Goal: Find specific page/section: Find specific page/section

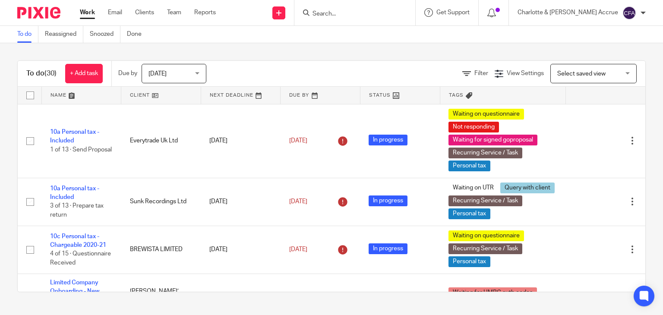
click at [175, 77] on span "[DATE]" at bounding box center [171, 73] width 46 height 18
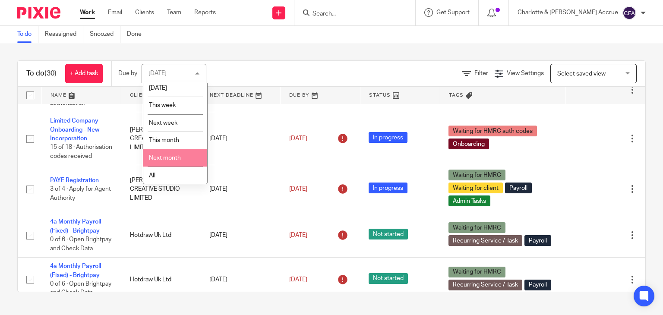
scroll to position [23, 0]
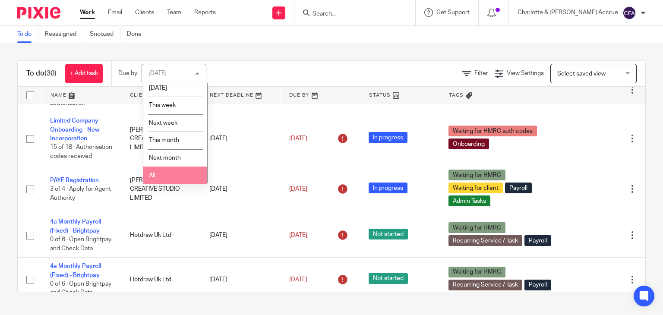
click at [171, 174] on li "All" at bounding box center [175, 176] width 64 height 18
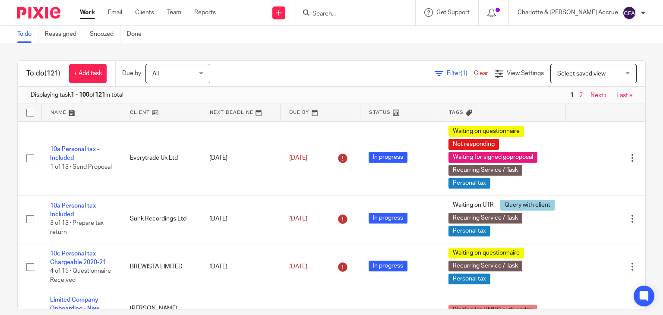
click at [447, 76] on span "Filter (1)" at bounding box center [460, 73] width 27 height 6
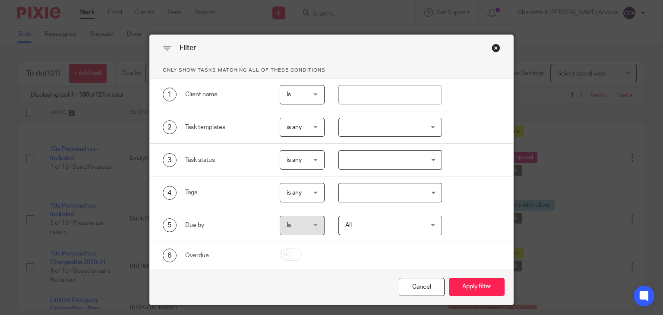
click at [366, 133] on div at bounding box center [390, 127] width 104 height 19
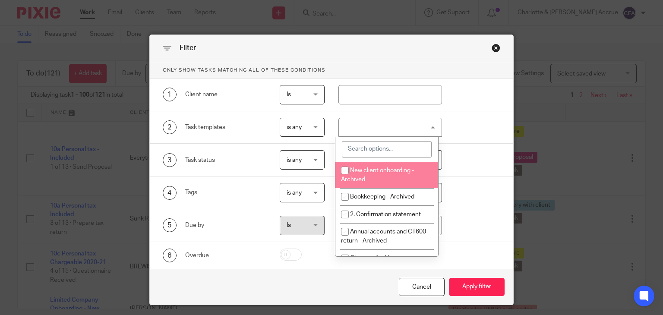
click at [378, 146] on input "search" at bounding box center [387, 149] width 90 height 16
type input "vat"
click at [397, 173] on li "9. Quarterly VAT Return Process" at bounding box center [386, 175] width 103 height 26
checkbox input "true"
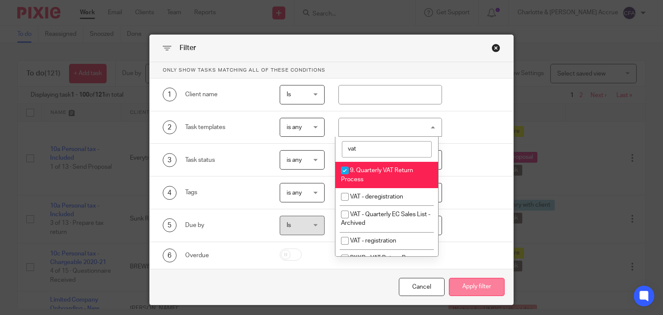
click at [463, 285] on button "Apply filter" at bounding box center [477, 287] width 56 height 19
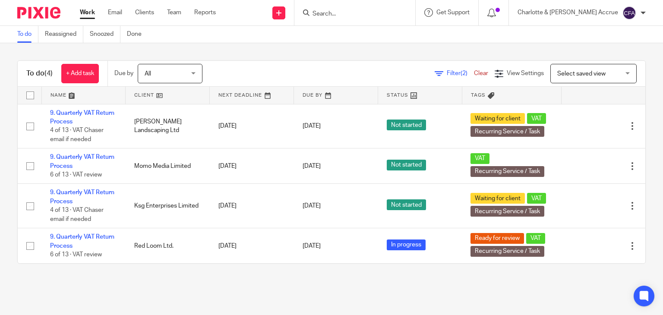
drag, startPoint x: 370, startPoint y: 16, endPoint x: 369, endPoint y: 20, distance: 4.8
click at [369, 18] on form at bounding box center [358, 12] width 92 height 11
click at [88, 16] on link "Work" at bounding box center [87, 12] width 15 height 9
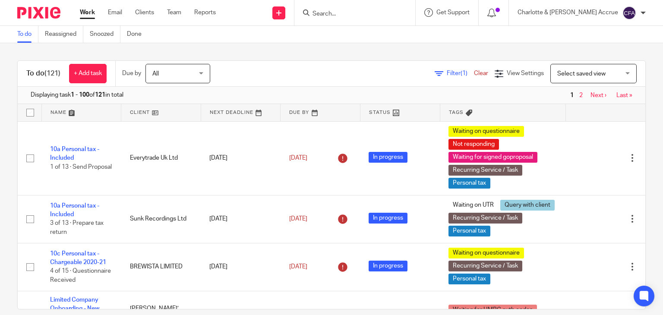
click at [92, 15] on link "Work" at bounding box center [87, 12] width 15 height 9
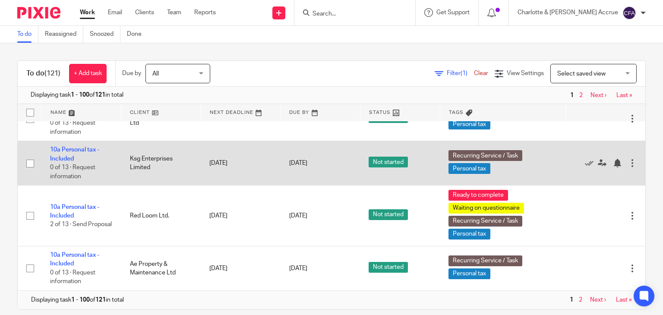
scroll to position [4694, 0]
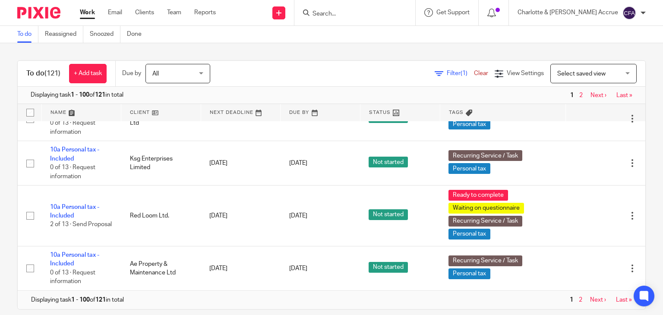
click at [590, 300] on link "Next ›" at bounding box center [598, 300] width 16 height 6
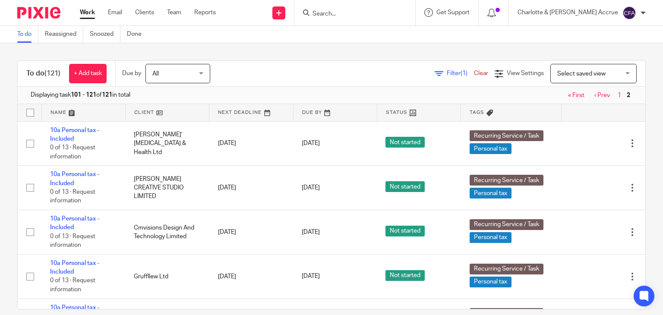
scroll to position [388, 0]
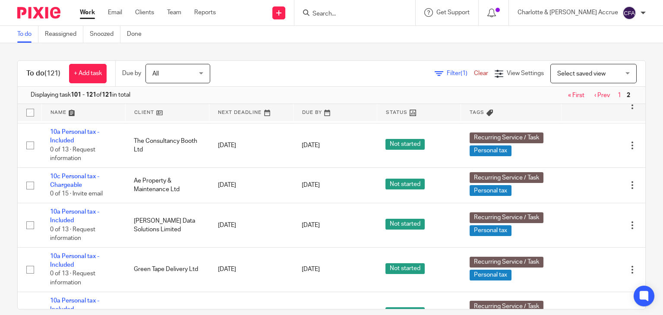
click at [447, 75] on span "Filter (1)" at bounding box center [460, 73] width 27 height 6
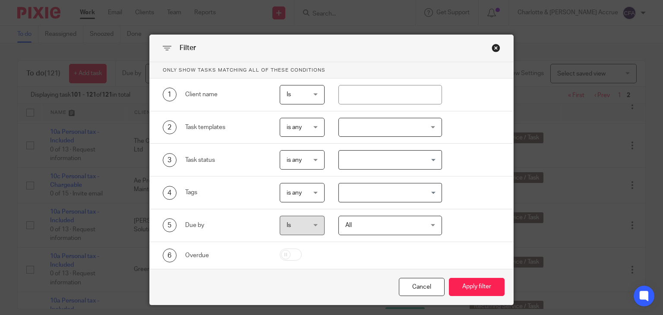
click at [349, 194] on input "Search for option" at bounding box center [388, 192] width 97 height 15
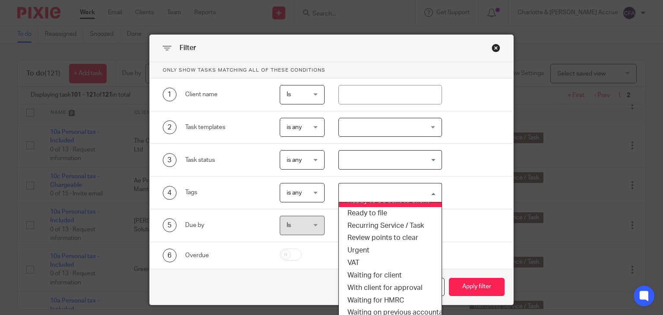
scroll to position [251, 0]
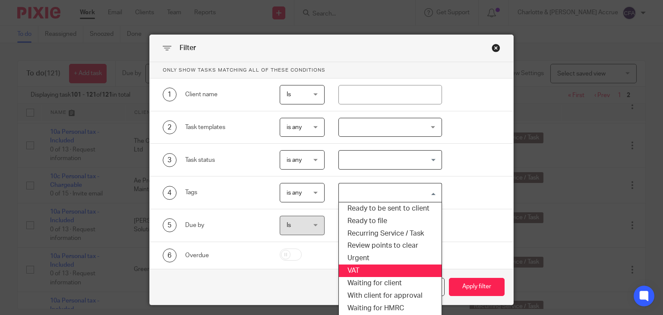
click at [388, 273] on li "VAT" at bounding box center [390, 271] width 103 height 13
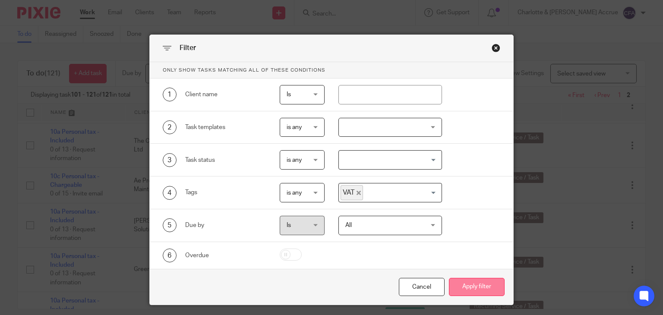
click at [457, 283] on button "Apply filter" at bounding box center [477, 287] width 56 height 19
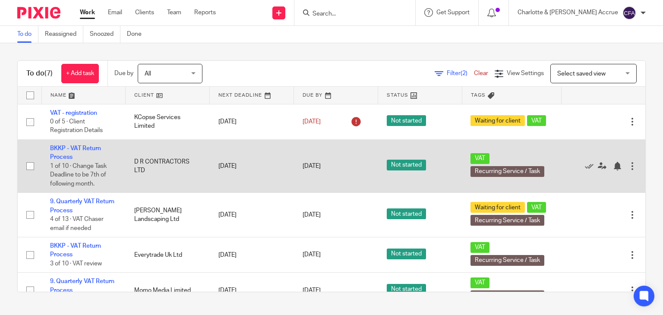
scroll to position [98, 0]
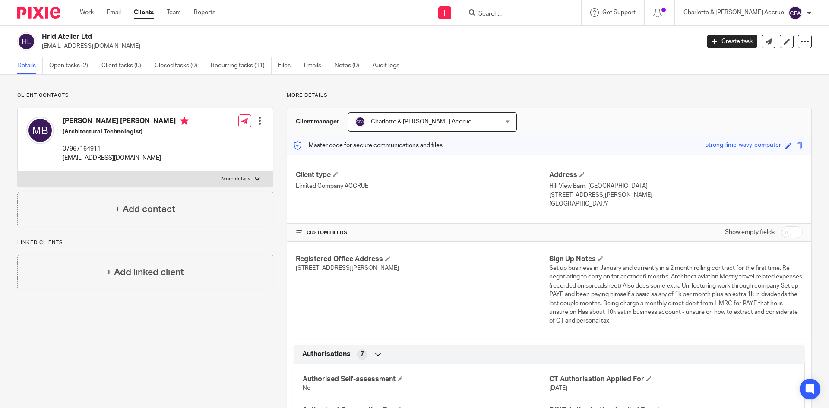
drag, startPoint x: 545, startPoint y: 177, endPoint x: 578, endPoint y: 207, distance: 44.9
click at [578, 207] on div "Address [GEOGRAPHIC_DATA], [GEOGRAPHIC_DATA] [STREET_ADDRESS][PERSON_NAME] [GEO…" at bounding box center [675, 190] width 253 height 38
click at [578, 207] on p "[GEOGRAPHIC_DATA]" at bounding box center [675, 203] width 253 height 9
click at [244, 182] on p "More details" at bounding box center [235, 179] width 29 height 7
click at [18, 171] on input "More details" at bounding box center [17, 171] width 0 height 0
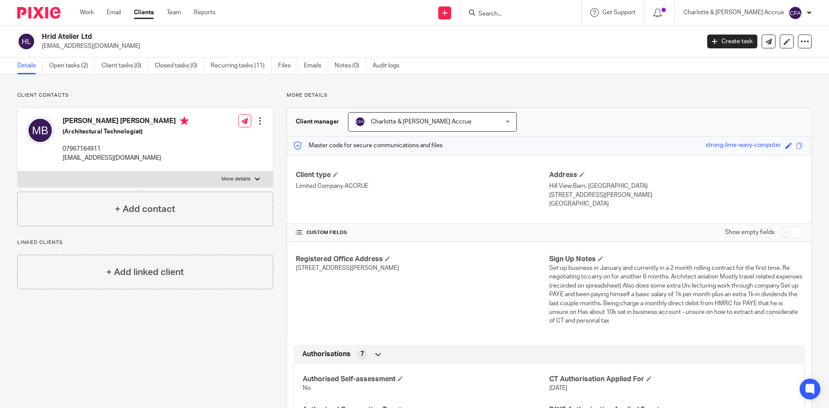
checkbox input "true"
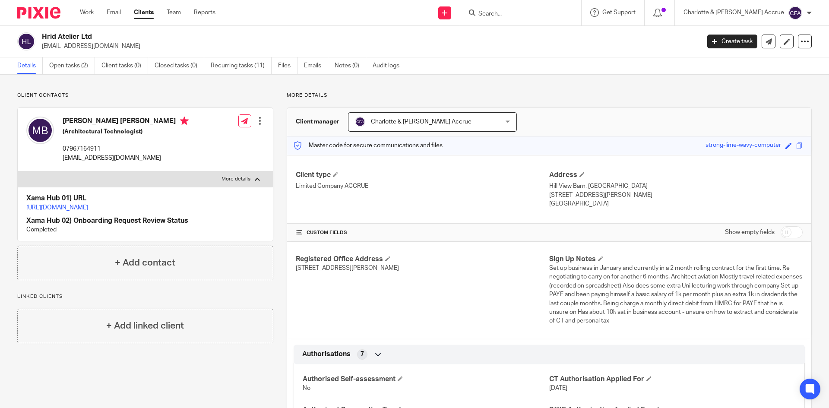
click at [88, 206] on link "[URL][DOMAIN_NAME]" at bounding box center [57, 208] width 62 height 6
click at [88, 4] on div "Work Email Clients Team Reports Work Email Clients Team Reports Settings" at bounding box center [149, 12] width 157 height 25
click at [88, 11] on link "Work" at bounding box center [87, 12] width 14 height 9
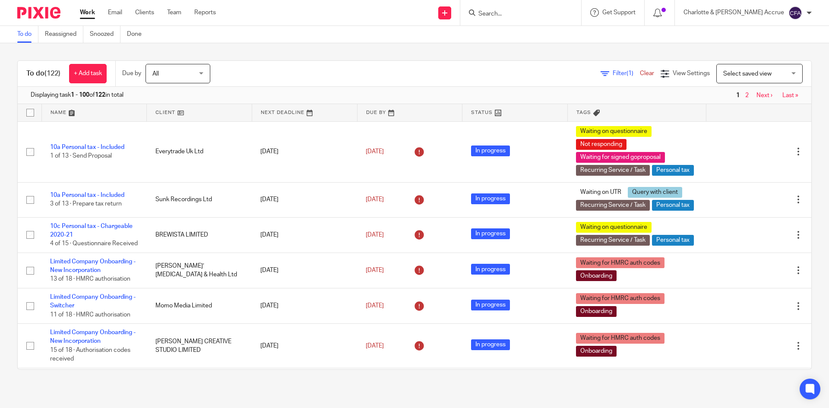
click at [549, 16] on input "Search" at bounding box center [516, 14] width 78 height 8
type input "two si"
click at [551, 40] on link at bounding box center [546, 40] width 141 height 27
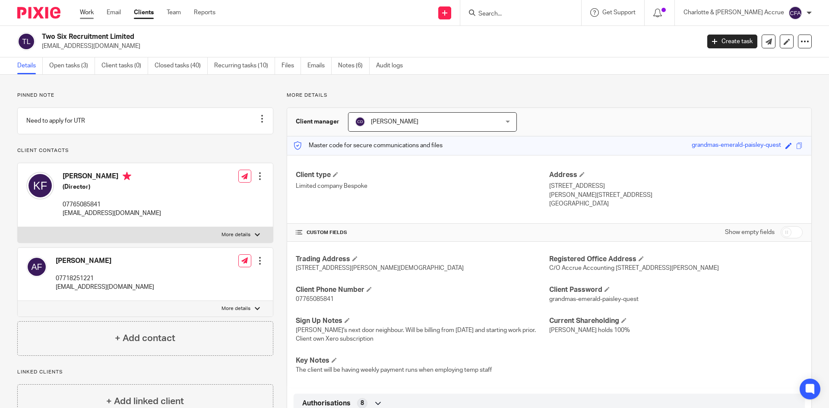
click at [88, 11] on link "Work" at bounding box center [87, 12] width 14 height 9
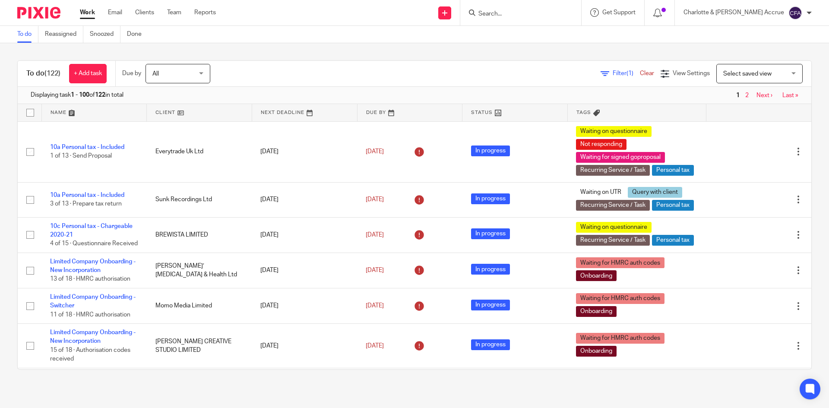
click at [543, 14] on input "Search" at bounding box center [516, 14] width 78 height 8
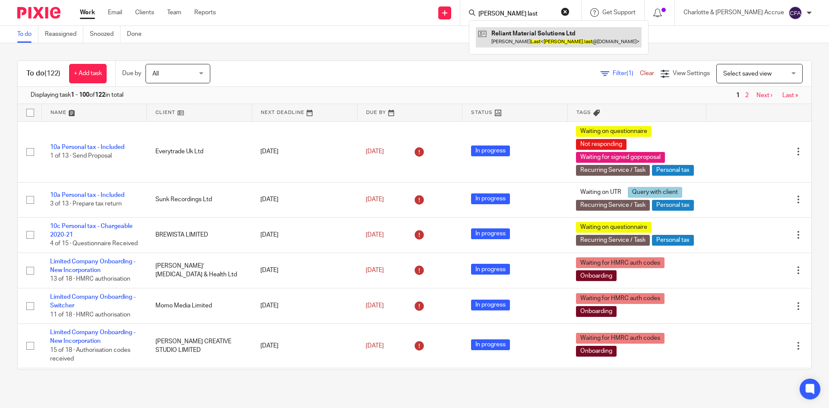
type input "josh last"
click at [559, 34] on link at bounding box center [559, 37] width 166 height 20
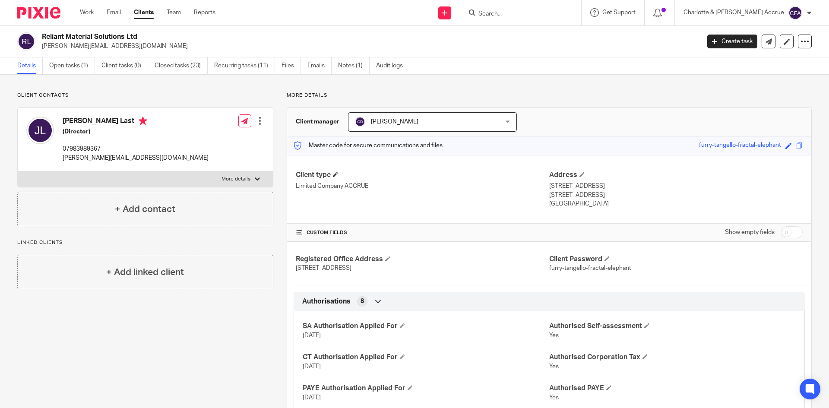
drag, startPoint x: 369, startPoint y: 189, endPoint x: 325, endPoint y: 172, distance: 47.8
click at [325, 172] on div "Client type Limited Company ACCRUE" at bounding box center [422, 190] width 253 height 38
drag, startPoint x: 295, startPoint y: 177, endPoint x: 368, endPoint y: 191, distance: 74.3
click at [368, 191] on div "Client type Limited Company ACCRUE" at bounding box center [422, 190] width 253 height 38
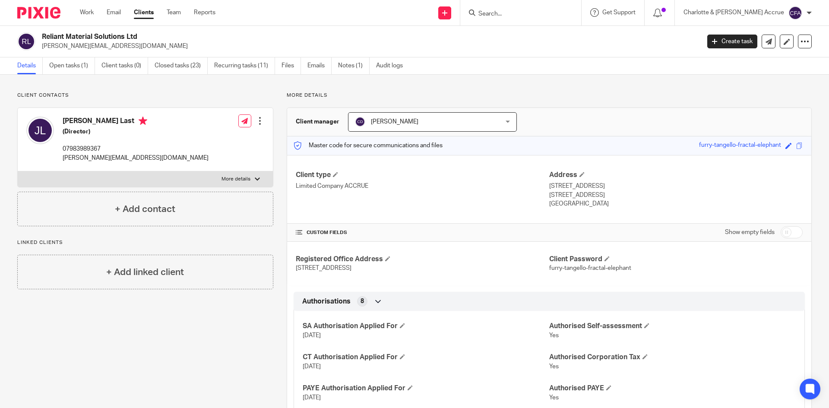
drag, startPoint x: 234, startPoint y: 183, endPoint x: 233, endPoint y: 176, distance: 8.0
click at [234, 183] on label "More details" at bounding box center [145, 179] width 255 height 16
click at [18, 171] on input "More details" at bounding box center [17, 171] width 0 height 0
checkbox input "true"
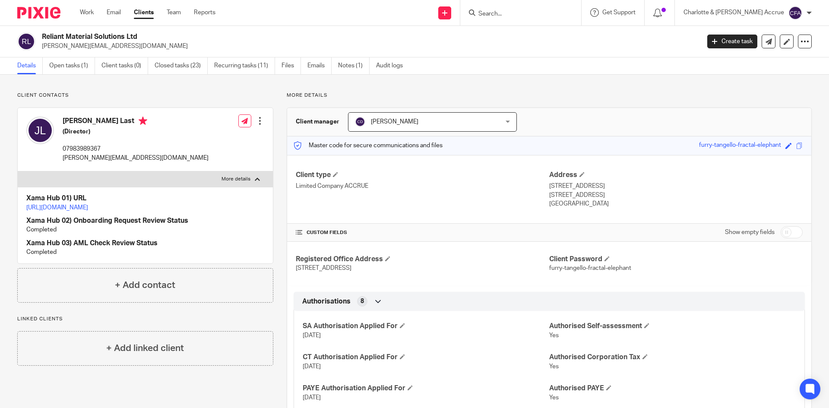
click at [88, 209] on link "[URL][DOMAIN_NAME]" at bounding box center [57, 208] width 62 height 6
